Goal: Use online tool/utility: Utilize a website feature to perform a specific function

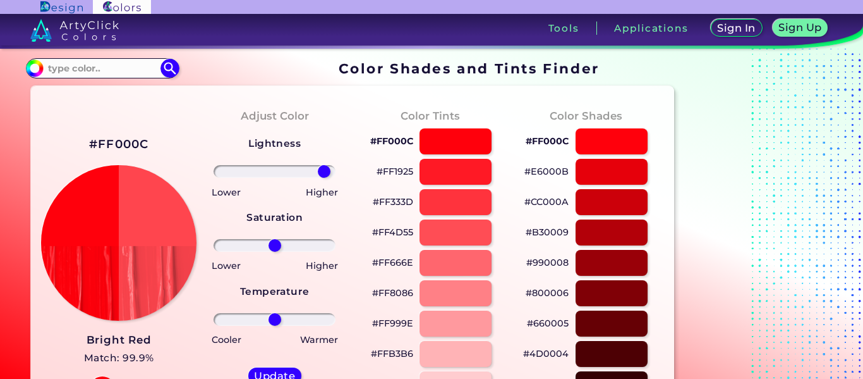
click at [324, 170] on input "range" at bounding box center [275, 171] width 122 height 13
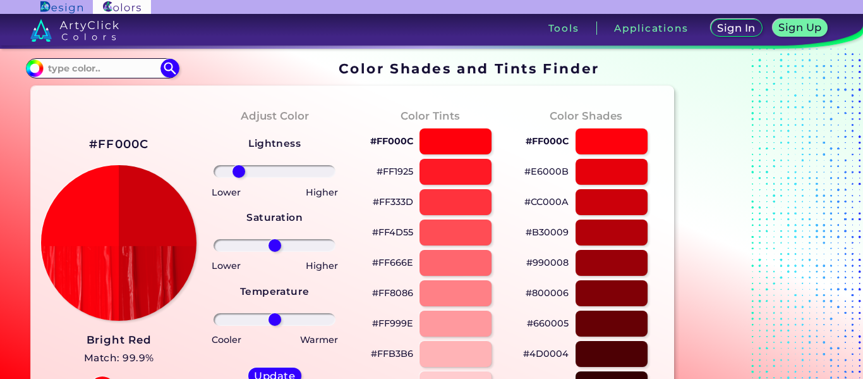
click at [239, 168] on input "range" at bounding box center [275, 171] width 122 height 13
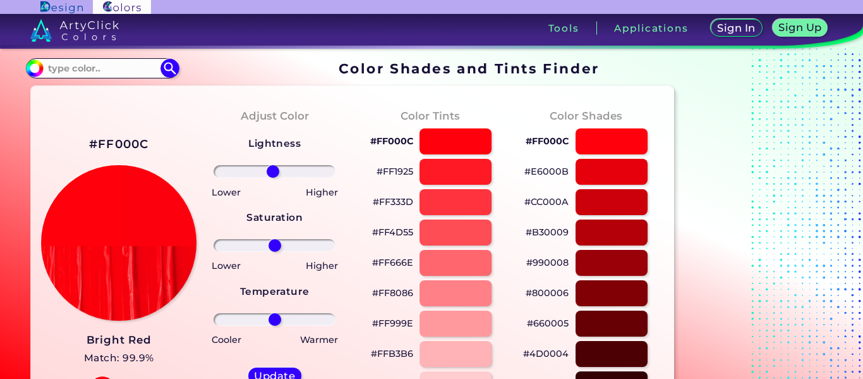
type input "-3"
click at [273, 172] on input "range" at bounding box center [275, 171] width 122 height 13
click at [482, 139] on div at bounding box center [455, 141] width 73 height 26
type input "#ff000c"
type input "0"
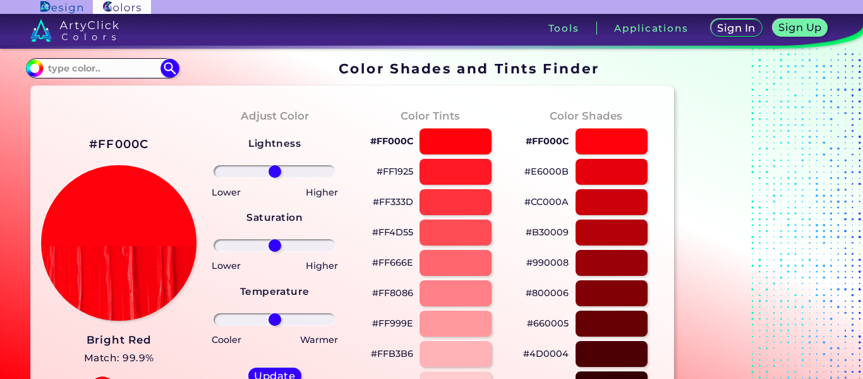
click at [341, 274] on div "Lightness Saturation Temperature Lower Higher Lower Higher Cooler Warmer Update…" at bounding box center [275, 277] width 136 height 303
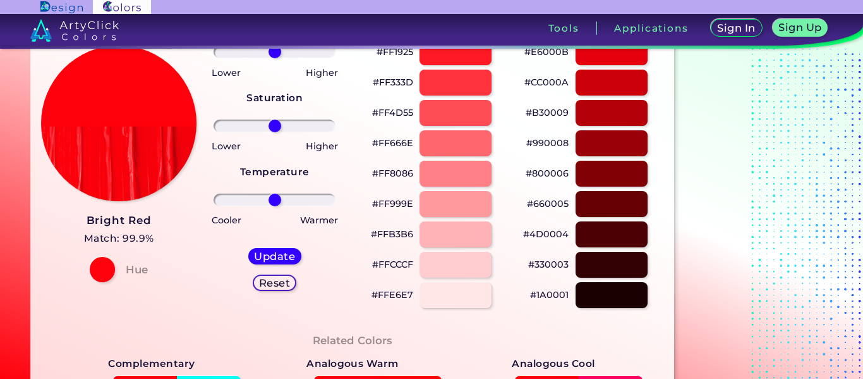
scroll to position [120, 0]
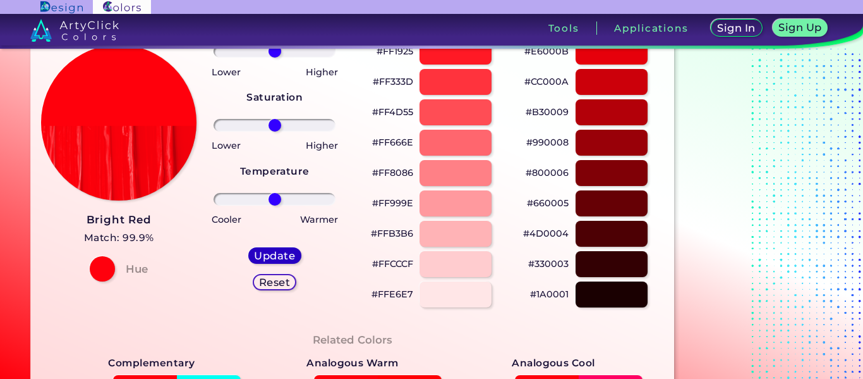
click at [296, 255] on div "Update" at bounding box center [275, 255] width 48 height 15
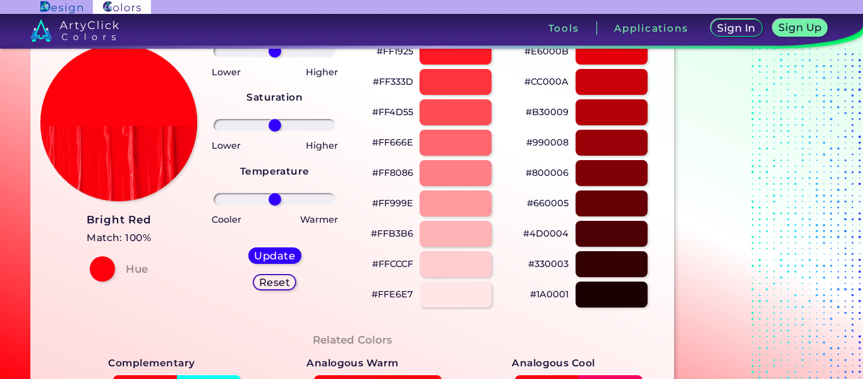
click at [182, 133] on img at bounding box center [118, 122] width 157 height 157
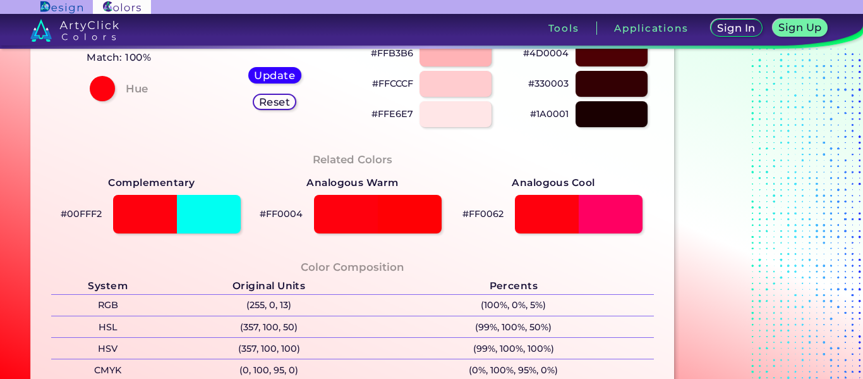
scroll to position [301, 0]
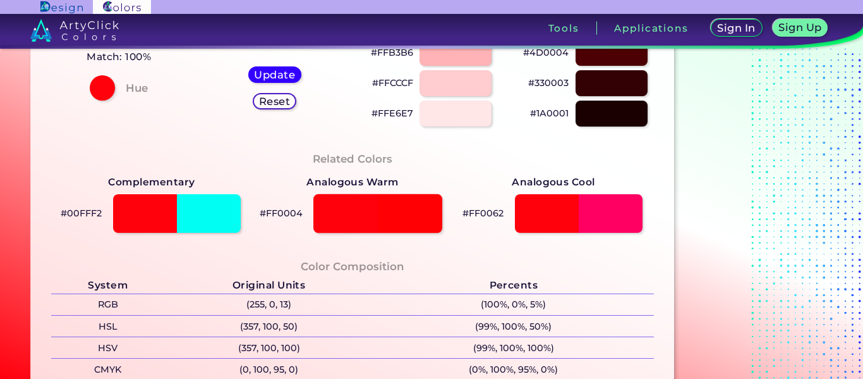
click at [349, 205] on div at bounding box center [377, 213] width 129 height 39
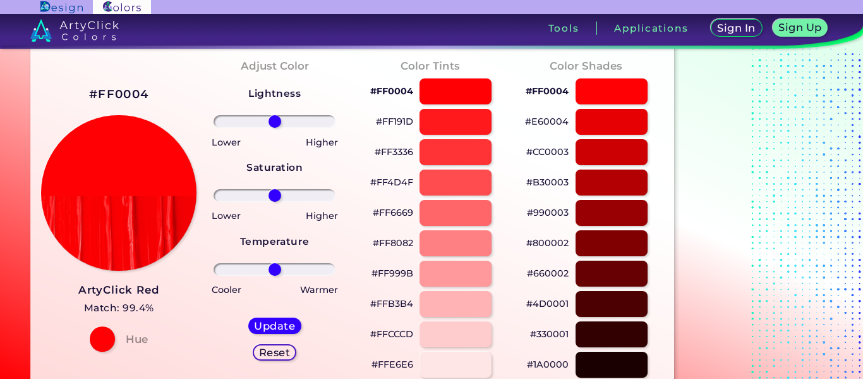
scroll to position [101, 0]
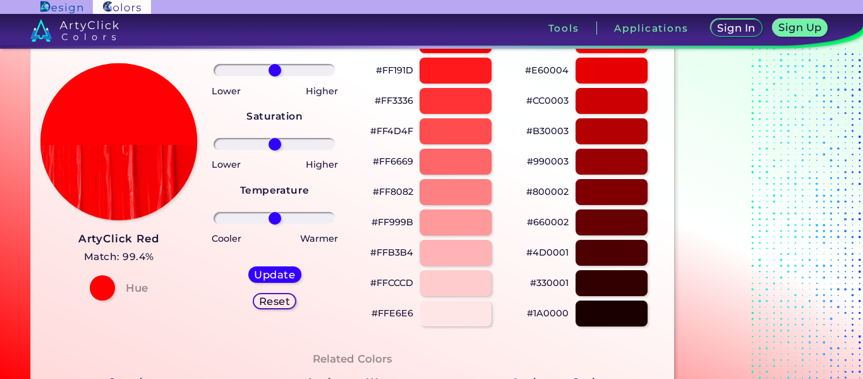
click at [166, 153] on img at bounding box center [118, 141] width 157 height 157
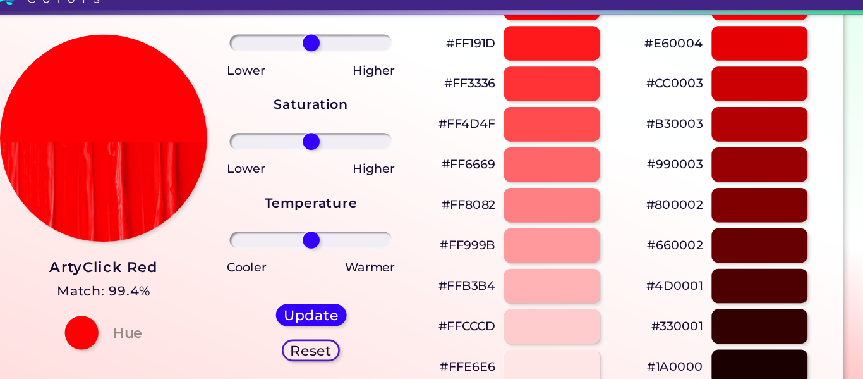
click at [346, 119] on div "Adjust Color Lightness Saturation Temperature Lower Higher Lower Higher Cooler …" at bounding box center [275, 167] width 156 height 344
click at [348, 124] on div "Adjust Color Lightness Saturation Temperature Lower Higher Lower Higher Cooler …" at bounding box center [275, 167] width 156 height 344
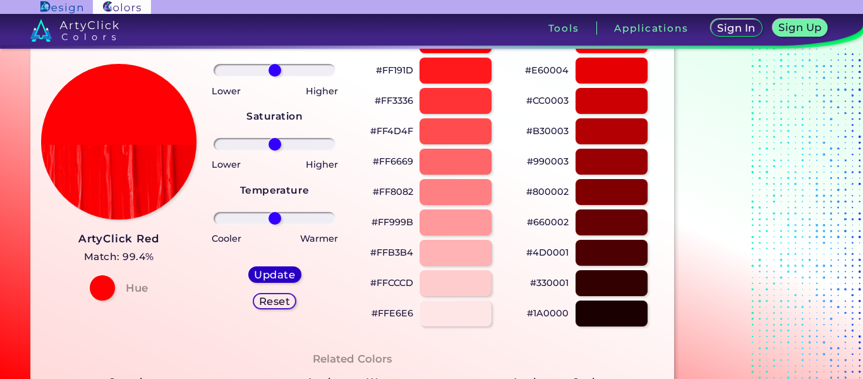
click at [278, 279] on h5 "Update" at bounding box center [274, 273] width 37 height 9
drag, startPoint x: 278, startPoint y: 279, endPoint x: 322, endPoint y: 301, distance: 49.7
click at [322, 301] on div "Lightness Saturation Temperature Lower Higher Lower Higher Cooler Warmer Update…" at bounding box center [275, 176] width 136 height 303
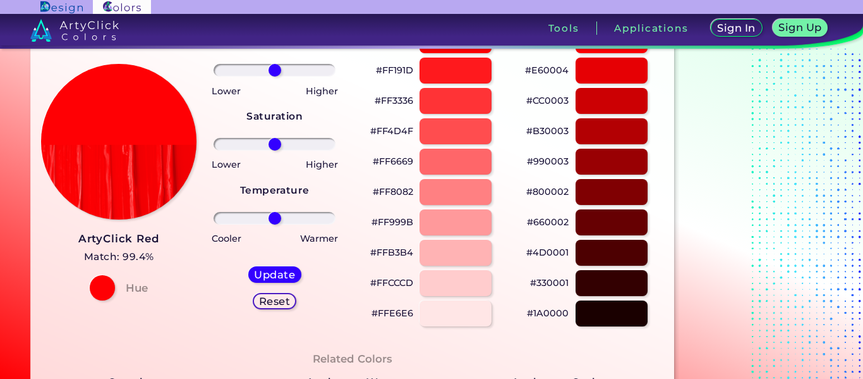
click at [286, 302] on h5 "Reset" at bounding box center [274, 300] width 28 height 9
click at [286, 302] on h5 "Reset" at bounding box center [274, 300] width 29 height 9
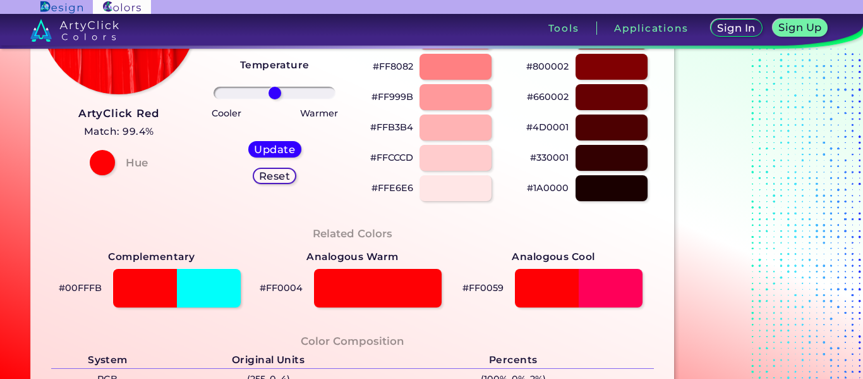
scroll to position [227, 0]
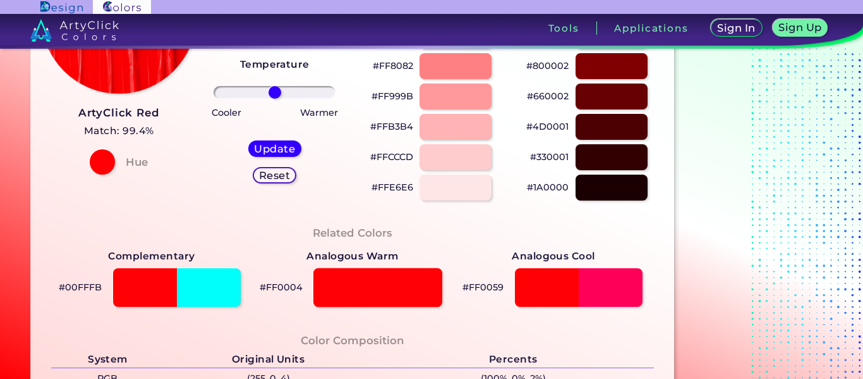
click at [324, 279] on div at bounding box center [377, 287] width 129 height 39
type input "#ff0004"
click at [376, 201] on div "#FFE6E6" at bounding box center [431, 188] width 136 height 30
click at [252, 23] on link at bounding box center [162, 30] width 325 height 32
